Goal: Transaction & Acquisition: Obtain resource

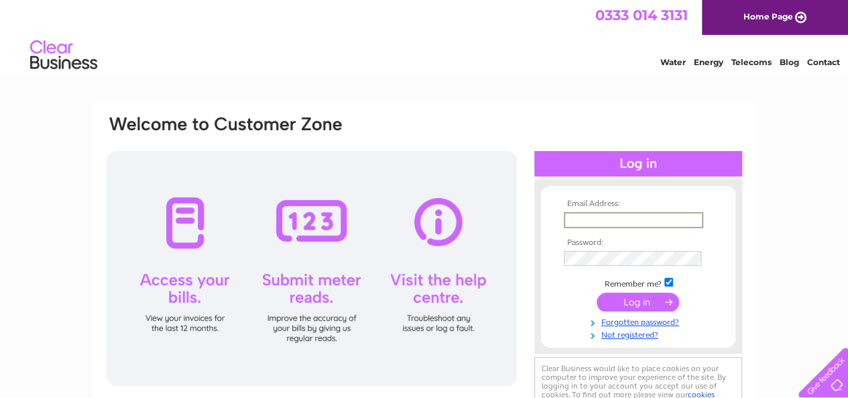
click at [645, 218] on input "text" at bounding box center [634, 220] width 140 height 16
type input "andrea@centralwallandfloor.co.uk"
click at [635, 304] on input "submit" at bounding box center [638, 302] width 82 height 19
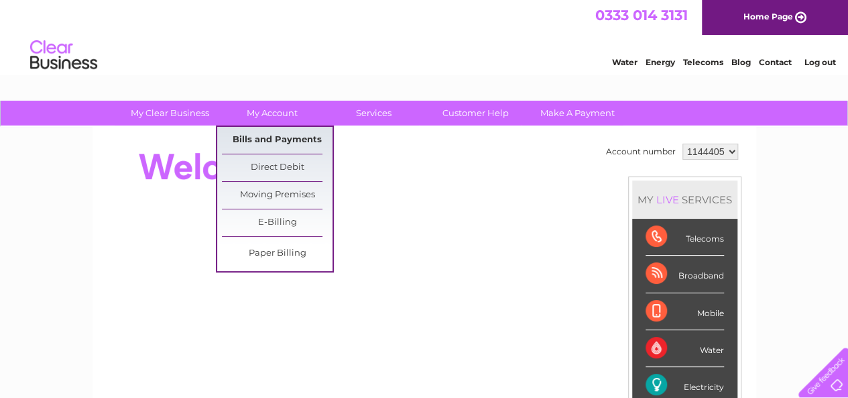
click at [270, 139] on link "Bills and Payments" at bounding box center [277, 140] width 111 height 27
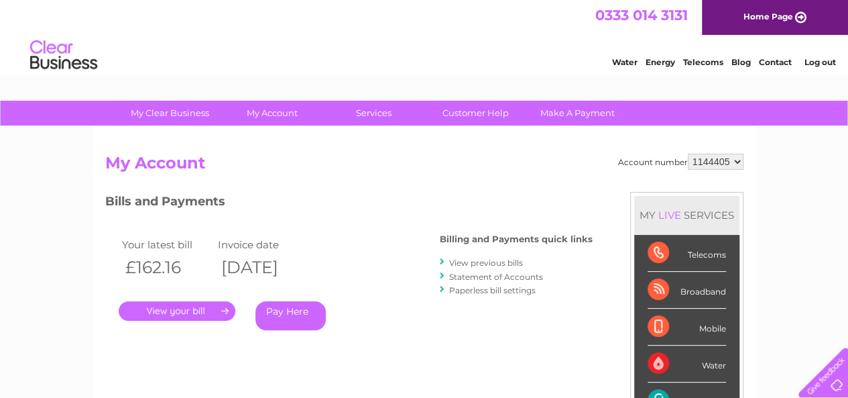
click at [172, 311] on link "." at bounding box center [177, 310] width 117 height 19
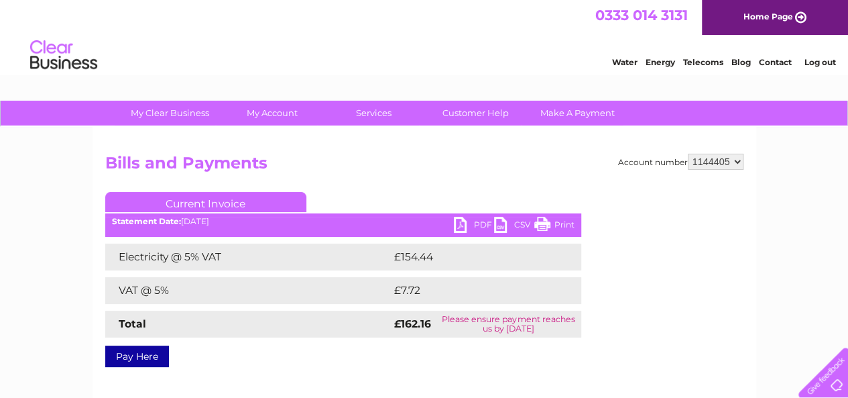
click at [462, 223] on link "PDF" at bounding box center [474, 226] width 40 height 19
click at [736, 160] on select "1144405" at bounding box center [716, 162] width 56 height 16
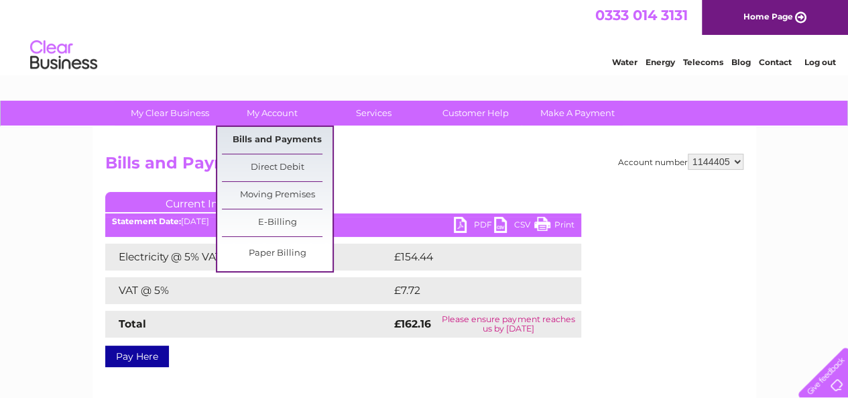
click at [266, 138] on link "Bills and Payments" at bounding box center [277, 140] width 111 height 27
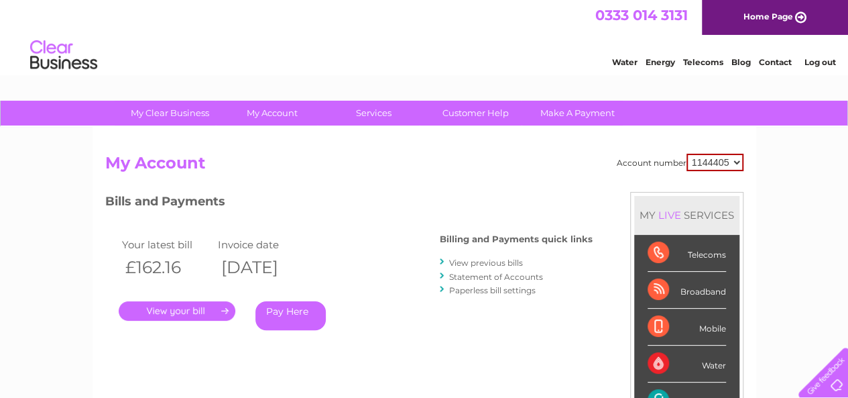
click at [736, 163] on select "1144405" at bounding box center [715, 162] width 57 height 17
click at [732, 159] on select "1144405" at bounding box center [715, 162] width 57 height 17
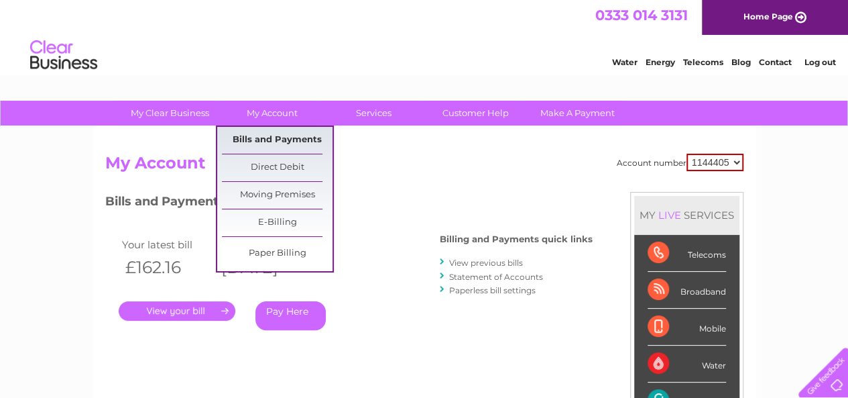
click at [266, 142] on link "Bills and Payments" at bounding box center [277, 140] width 111 height 27
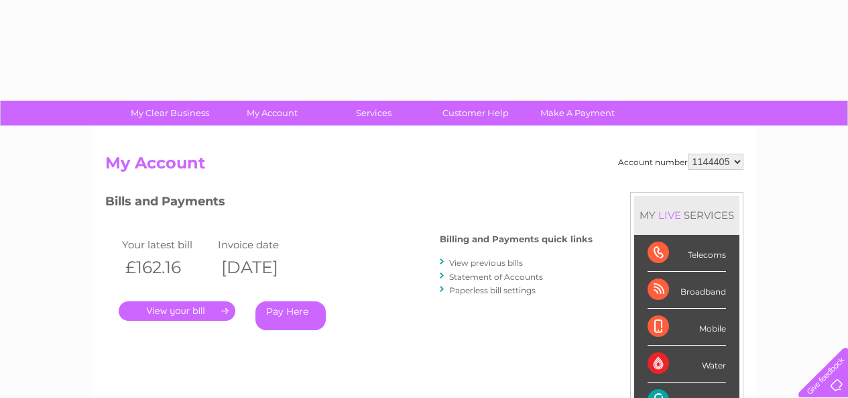
click at [271, 137] on div "Account number 1144405 My Account MY LIVE SERVICES Telecoms Broadband Mobile Wa…" at bounding box center [425, 349] width 664 height 444
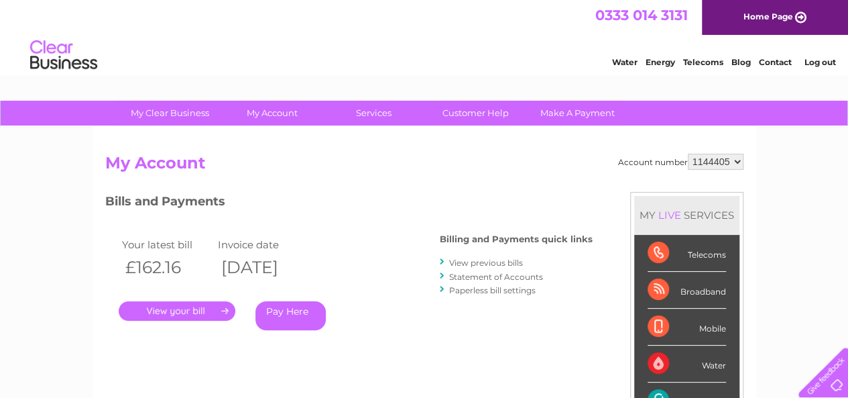
click at [488, 264] on link "View previous bills" at bounding box center [486, 263] width 74 height 10
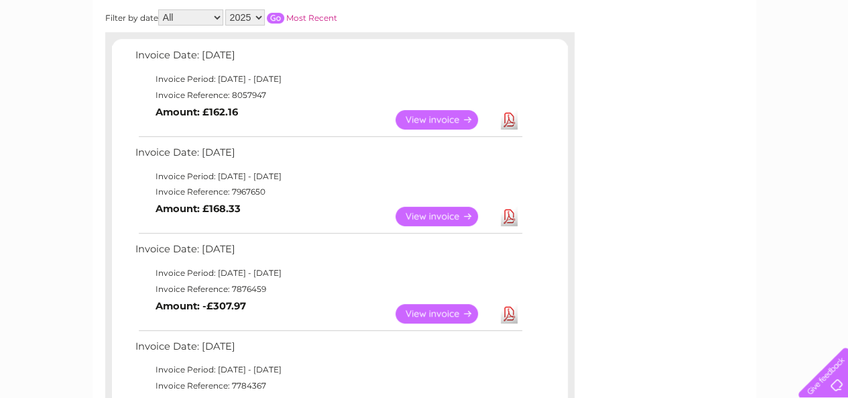
scroll to position [206, 0]
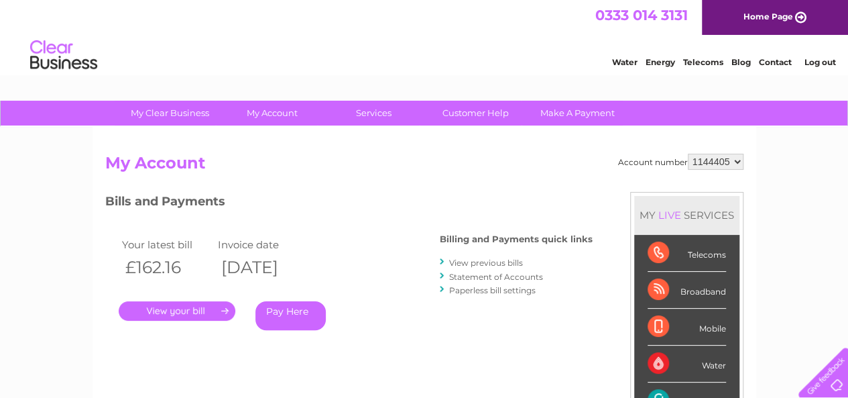
click at [738, 160] on select "1144405" at bounding box center [716, 162] width 56 height 16
click at [718, 158] on select "1144405" at bounding box center [716, 162] width 56 height 16
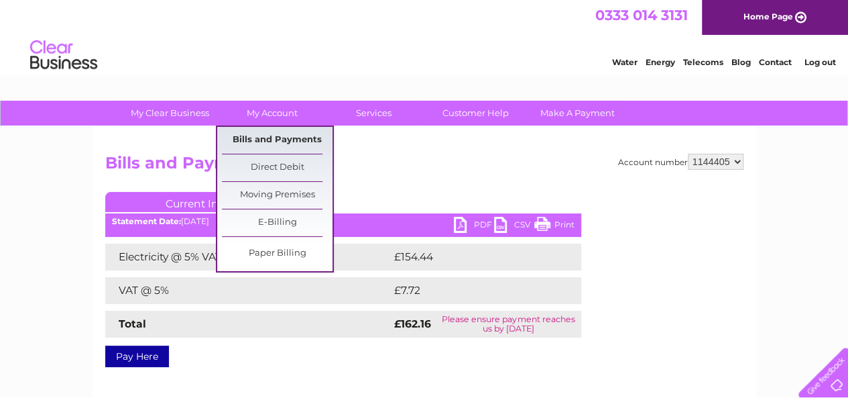
click at [275, 139] on link "Bills and Payments" at bounding box center [277, 140] width 111 height 27
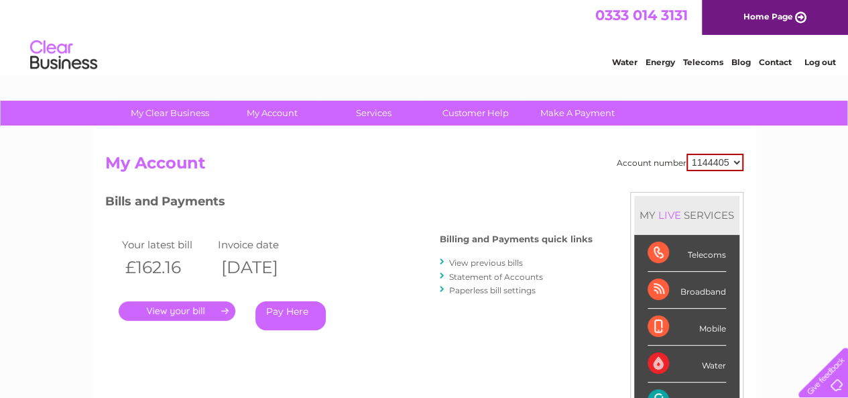
click at [736, 160] on select "1144405" at bounding box center [715, 162] width 57 height 17
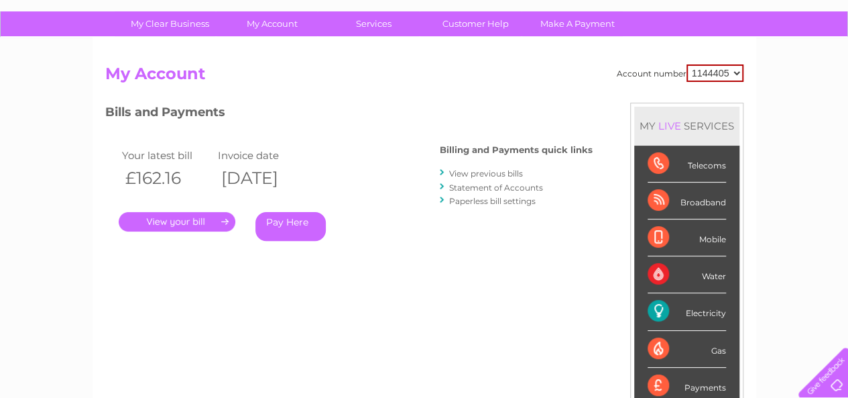
scroll to position [143, 0]
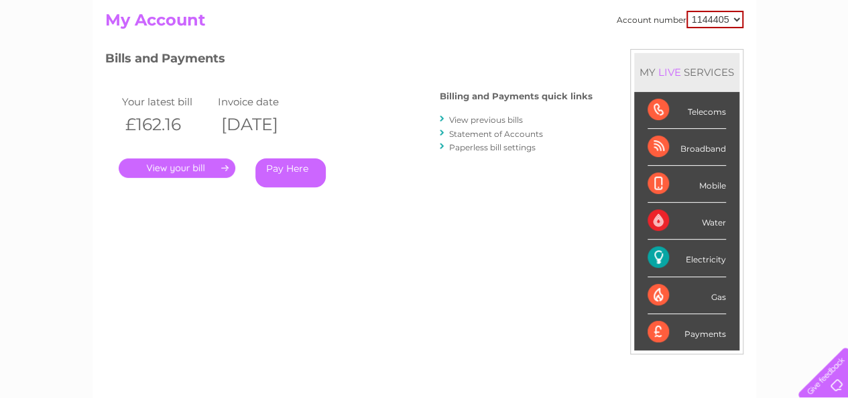
click at [663, 258] on div "Electricity" at bounding box center [687, 257] width 78 height 37
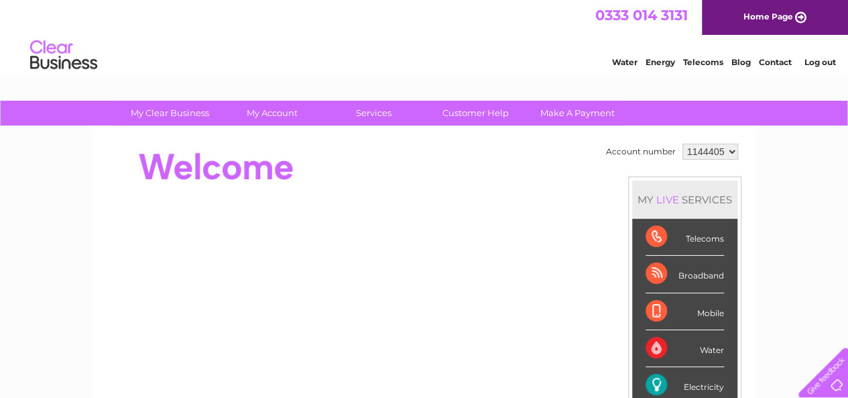
click at [730, 151] on select "1144405" at bounding box center [711, 152] width 56 height 16
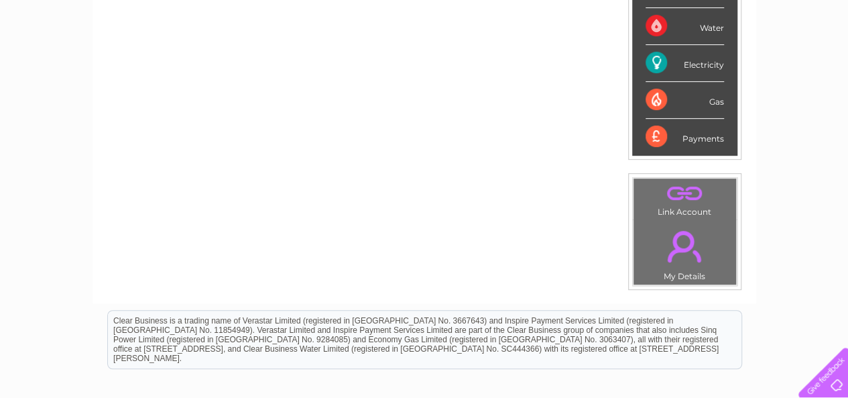
scroll to position [376, 0]
